Goal: Transaction & Acquisition: Purchase product/service

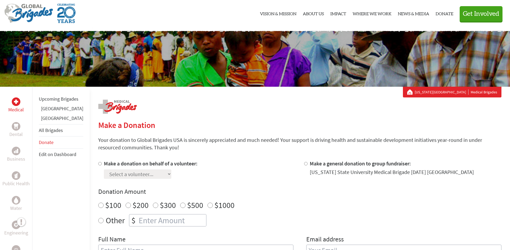
scroll to position [18, 0]
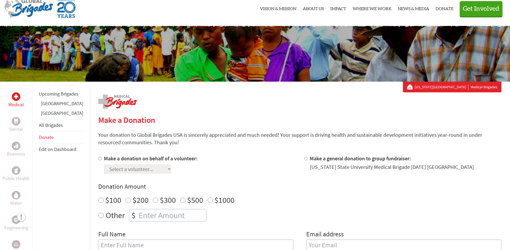
click at [214, 166] on div "Make a donation on behalf of a volunteer: Select a volunteer... [PERSON_NAME] […" at bounding box center [196, 164] width 197 height 19
click at [86, 158] on div "Medical Dental Business Public Health Water Engineering Legal Empowerment Upcom…" at bounding box center [255, 238] width 510 height 313
click at [98, 159] on input "Make a donation on behalf of a volunteer:" at bounding box center [99, 158] width 3 height 3
radio input "true"
click at [149, 167] on select "Select a volunteer... [PERSON_NAME] [PERSON_NAME] [PERSON_NAME] [PERSON_NAME] […" at bounding box center [138, 169] width 68 height 9
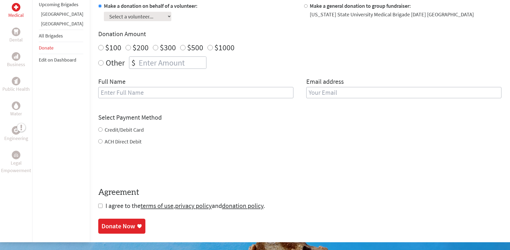
scroll to position [173, 0]
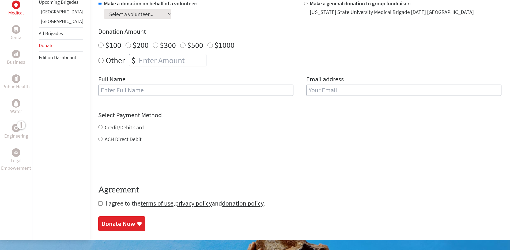
drag, startPoint x: 141, startPoint y: 140, endPoint x: 95, endPoint y: 139, distance: 46.1
click at [98, 139] on div "ACH Direct Debit" at bounding box center [299, 140] width 403 height 8
copy label "ACH Direct Debit"
click at [219, 157] on div at bounding box center [299, 164] width 403 height 21
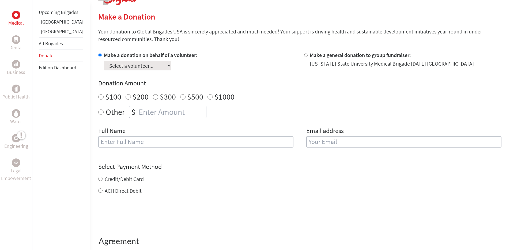
scroll to position [116, 0]
